Goal: Consume media (video, audio): Consume media (video, audio)

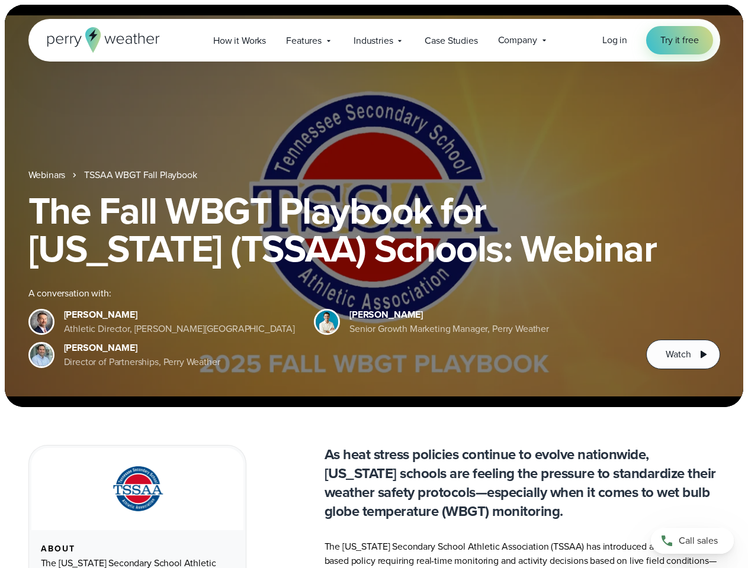
click at [374, 284] on div "The Fall WBGT Playbook for [US_STATE] (TSSAA) Schools: Webinar A conversation w…" at bounding box center [374, 281] width 692 height 178
click at [374, 40] on span "Industries" at bounding box center [373, 41] width 39 height 14
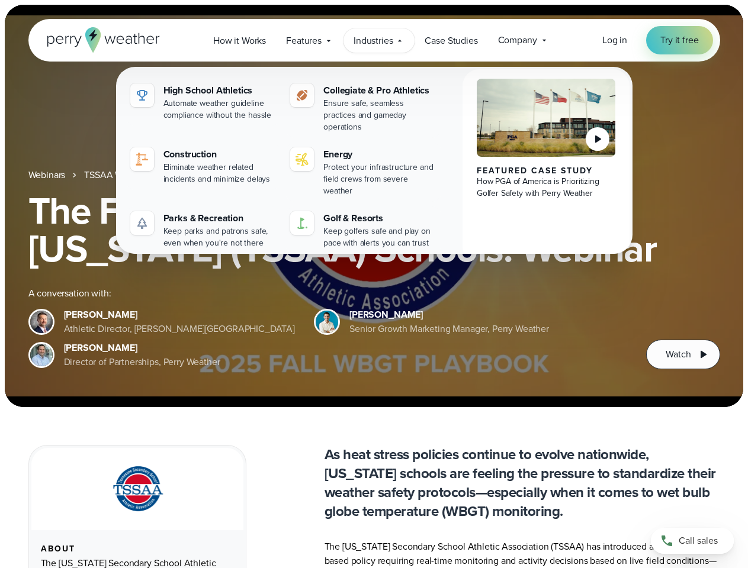
click at [374, 206] on h1 "The Fall WBGT Playbook for [US_STATE] (TSSAA) Schools: Webinar" at bounding box center [374, 230] width 692 height 76
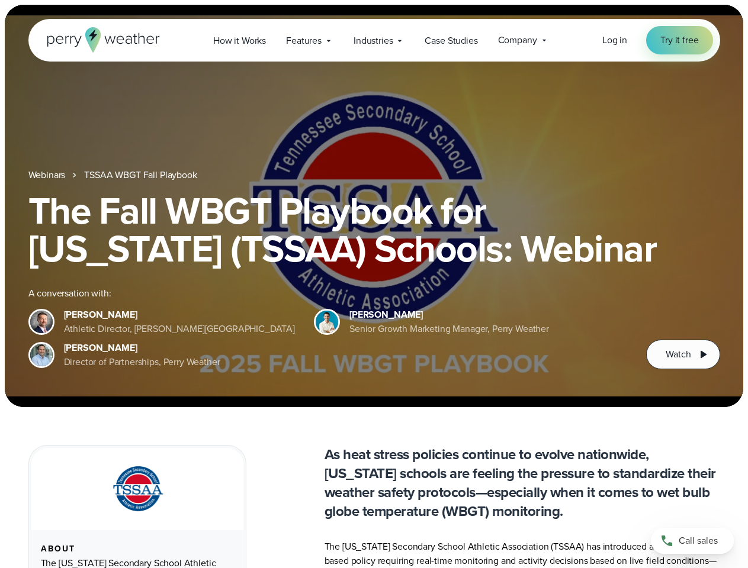
click at [142, 175] on link "TSSAA WBGT Fall Playbook" at bounding box center [140, 175] width 113 height 14
click at [683, 355] on span "Watch" at bounding box center [678, 355] width 25 height 14
